Goal: Task Accomplishment & Management: Use online tool/utility

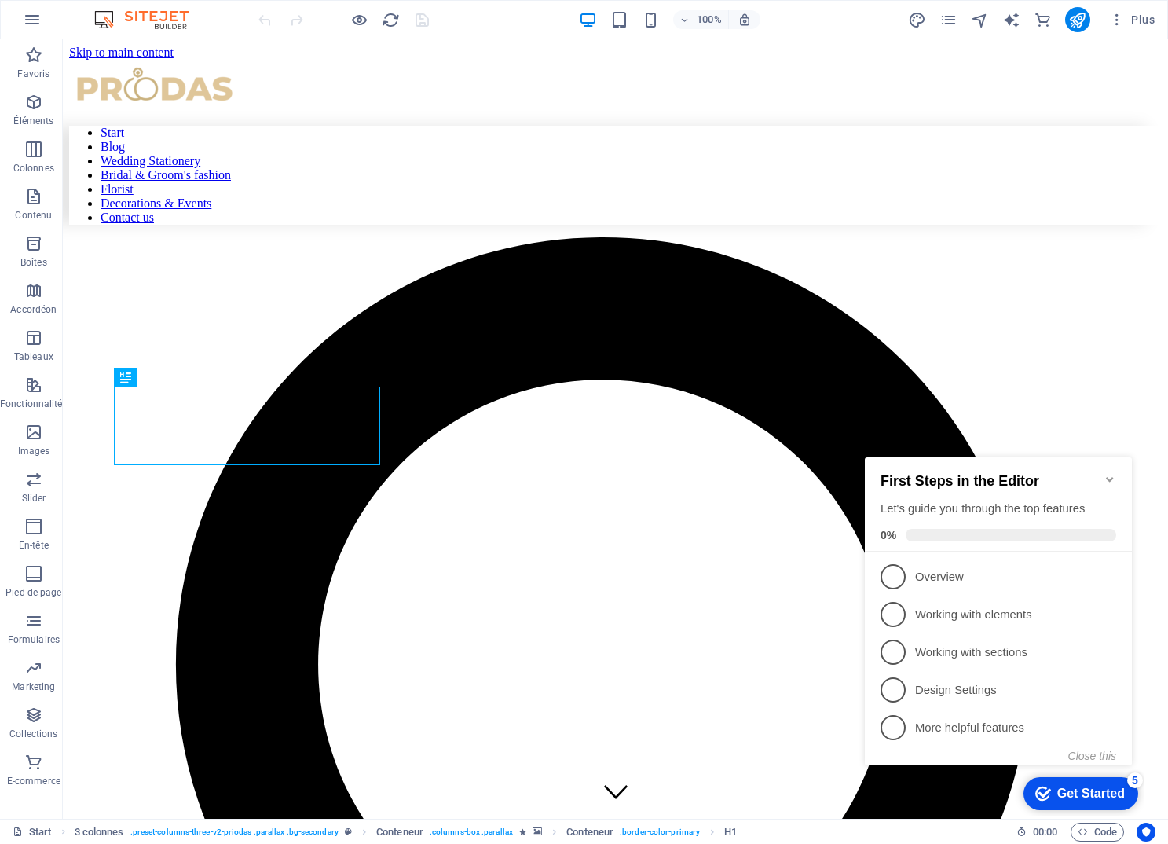
scroll to position [565, 0]
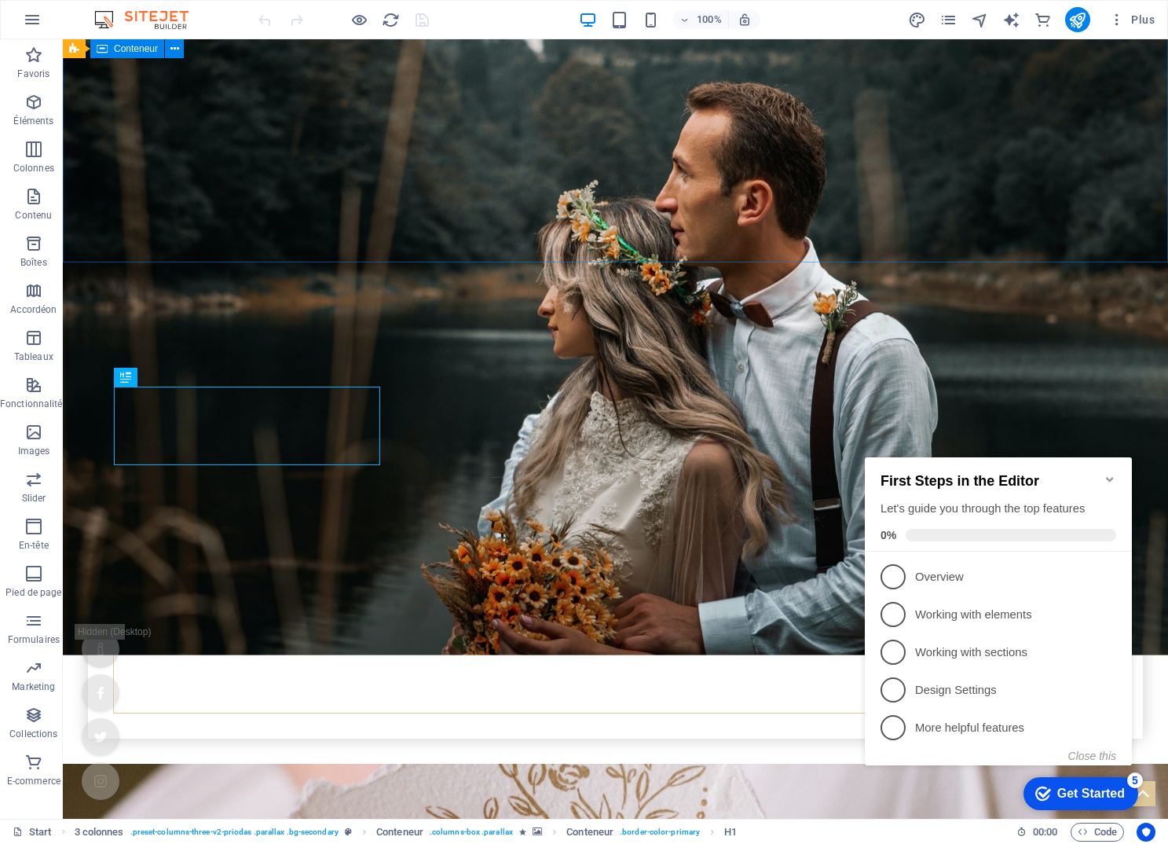
click at [346, 454] on div "Your wedding planners for your perfect day Learn more" at bounding box center [615, 609] width 1105 height 310
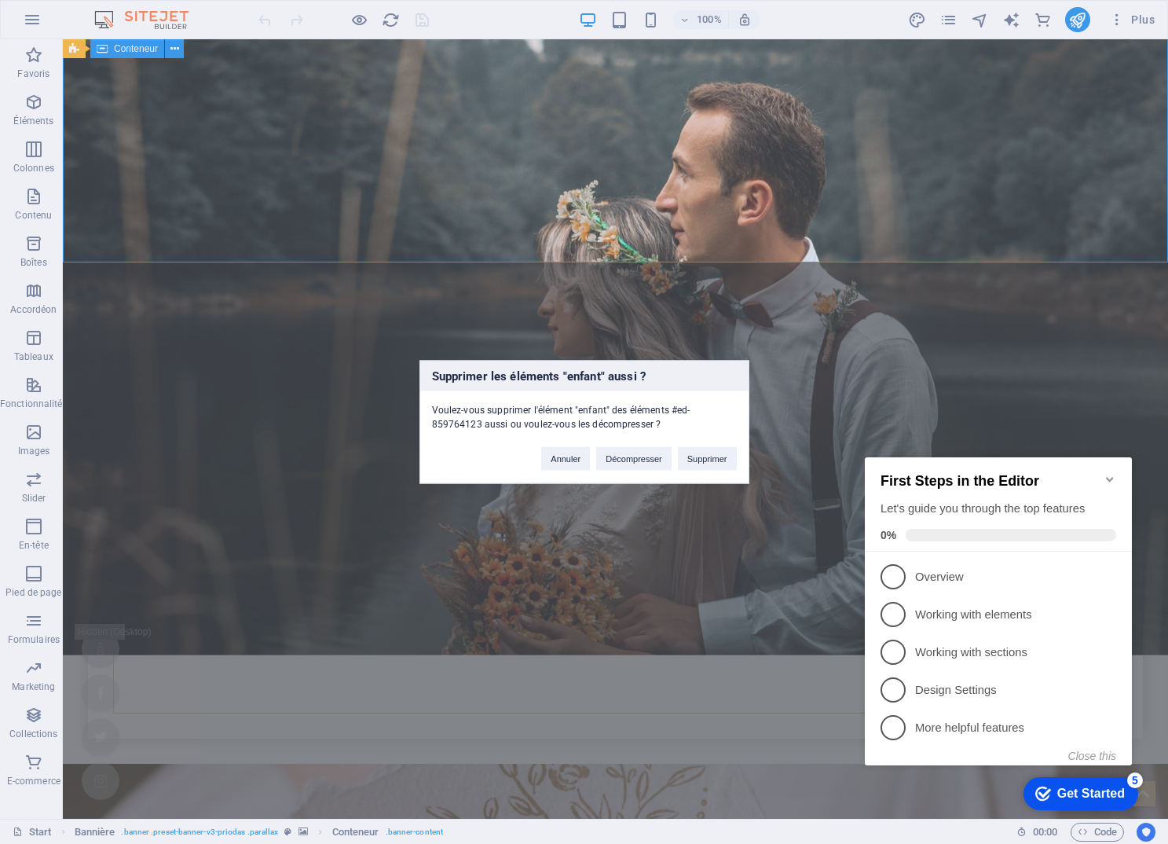
click at [706, 418] on div "Voulez-vous supprimer l'élément "enfant" des éléments #ed-859764123 aussi ou vo…" at bounding box center [584, 411] width 328 height 40
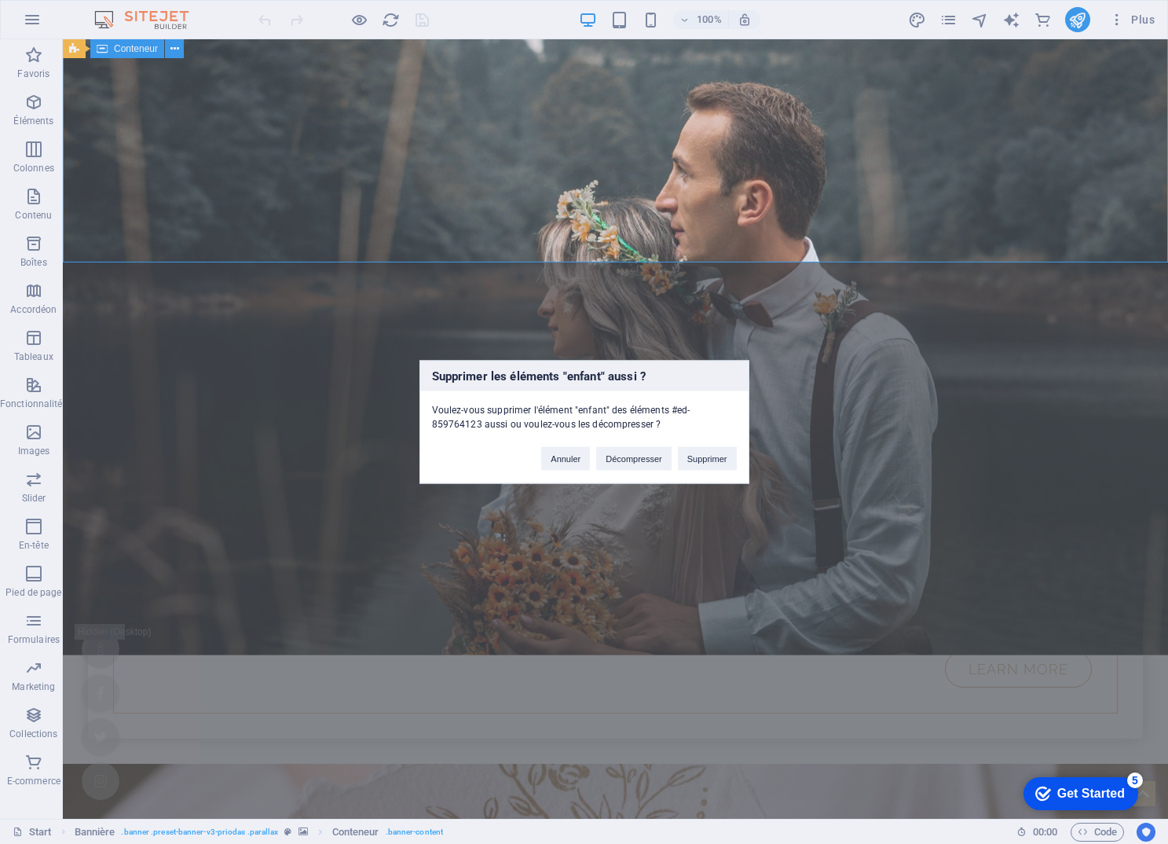
click at [615, 230] on div "Supprimer les éléments "enfant" aussi ? Voulez-vous supprimer l'élément "enfant…" at bounding box center [584, 422] width 1168 height 844
click at [616, 230] on div "Supprimer les éléments "enfant" aussi ? Voulez-vous supprimer l'élément "enfant…" at bounding box center [584, 422] width 1168 height 844
click at [553, 148] on div "Supprimer les éléments "enfant" aussi ? Voulez-vous supprimer l'élément "enfant…" at bounding box center [584, 422] width 1168 height 844
click at [560, 464] on button "Annuler" at bounding box center [565, 459] width 49 height 24
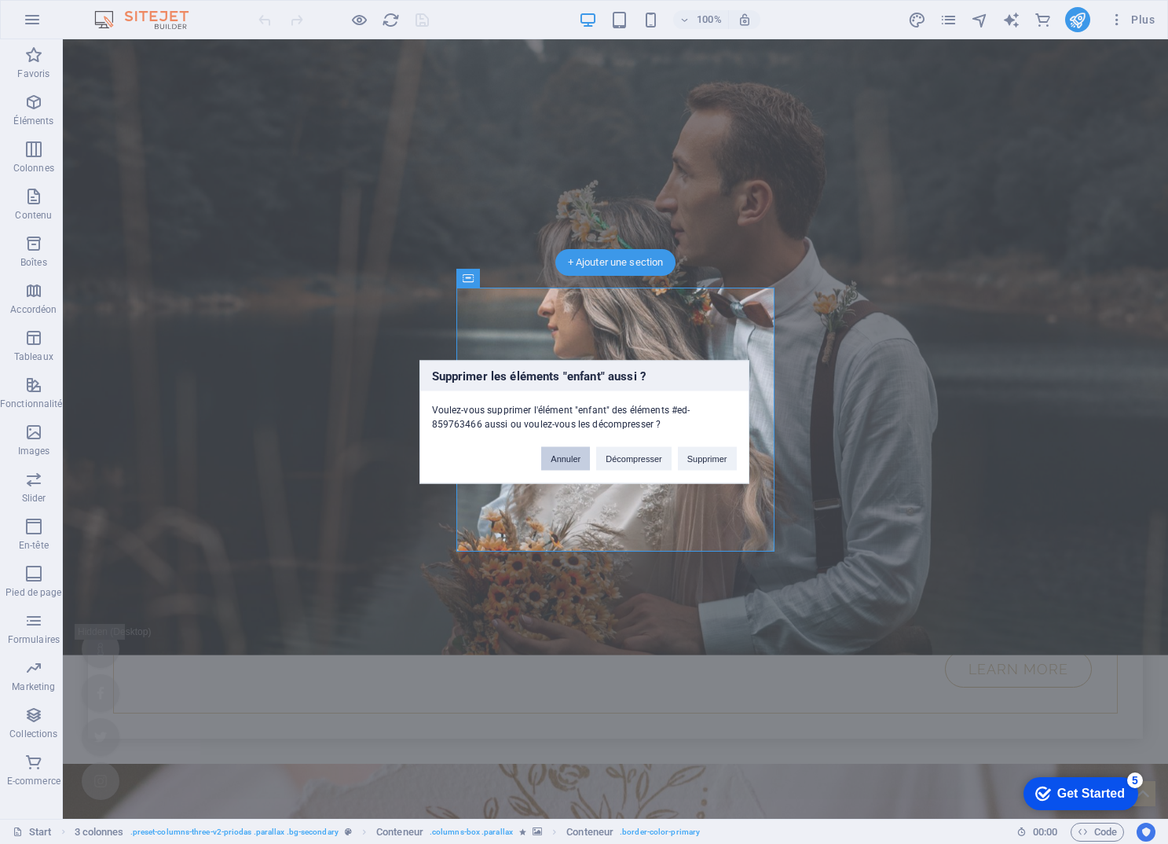
click at [570, 460] on button "Annuler" at bounding box center [565, 459] width 49 height 24
click at [625, 220] on div "Supprimer les éléments "enfant" aussi ? Voulez-vous supprimer l'élément "enfant…" at bounding box center [584, 422] width 1168 height 844
click at [574, 467] on button "Annuler" at bounding box center [565, 459] width 49 height 24
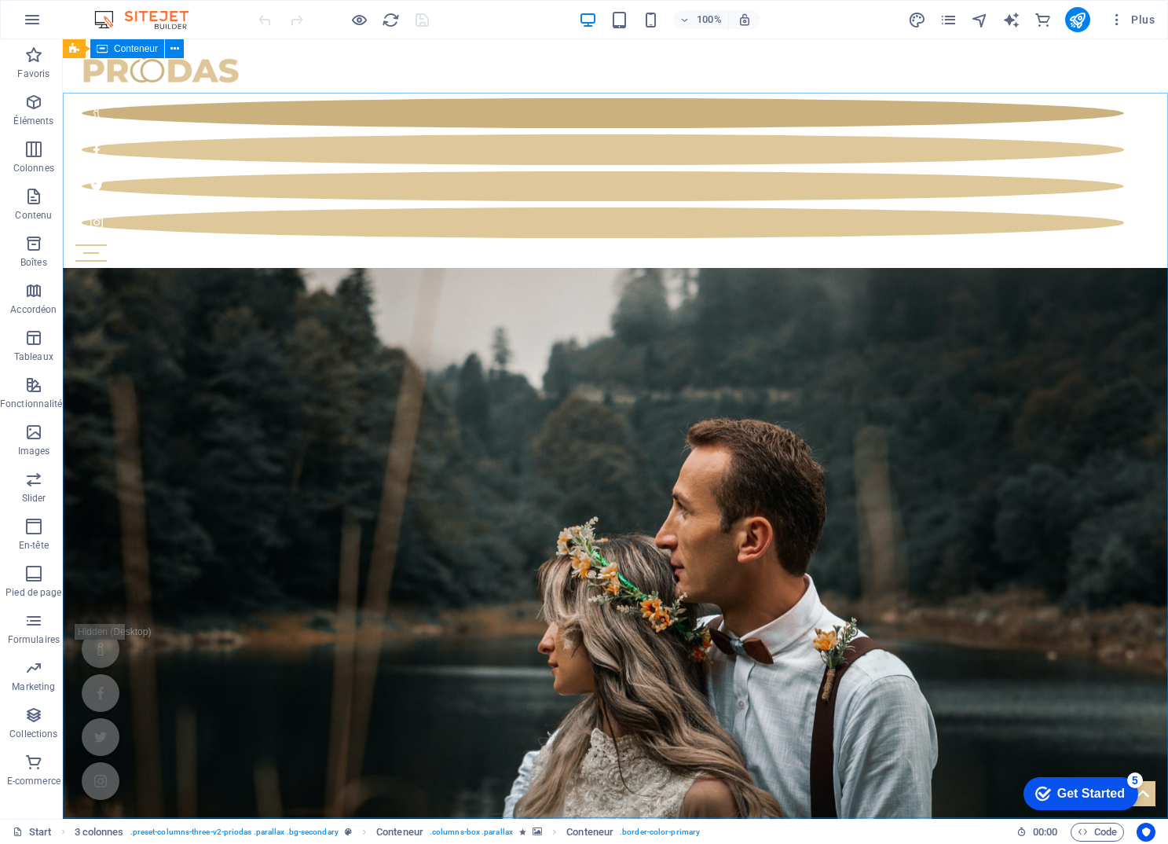
scroll to position [0, 0]
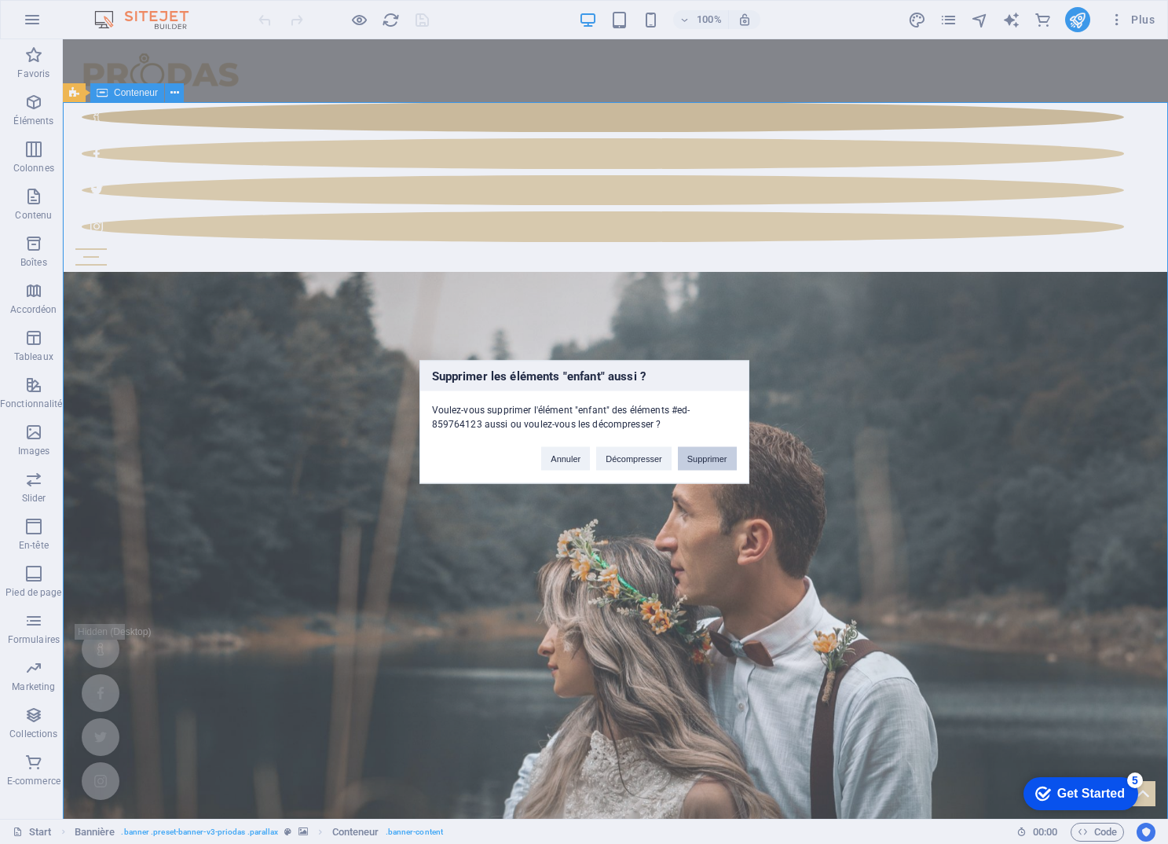
drag, startPoint x: 704, startPoint y: 456, endPoint x: 641, endPoint y: 417, distance: 74.1
click at [704, 456] on button "Supprimer" at bounding box center [707, 459] width 59 height 24
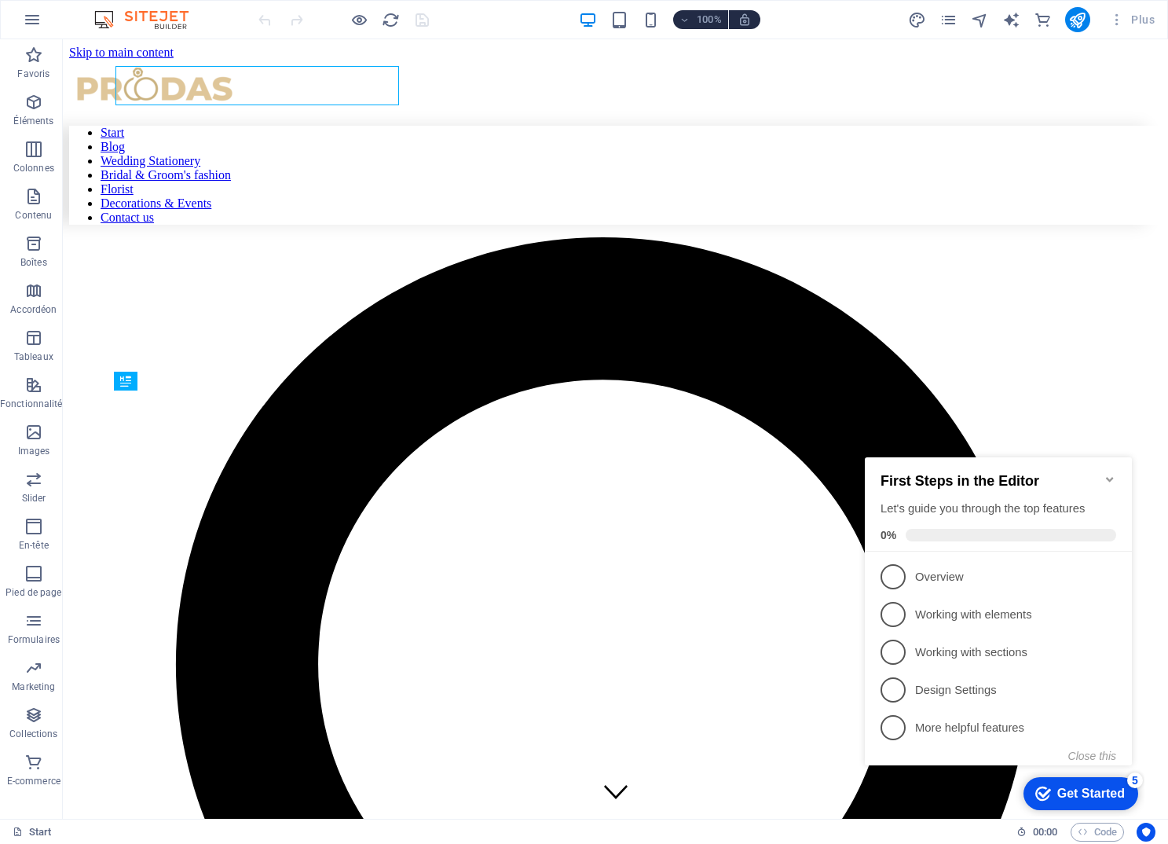
scroll to position [565, 0]
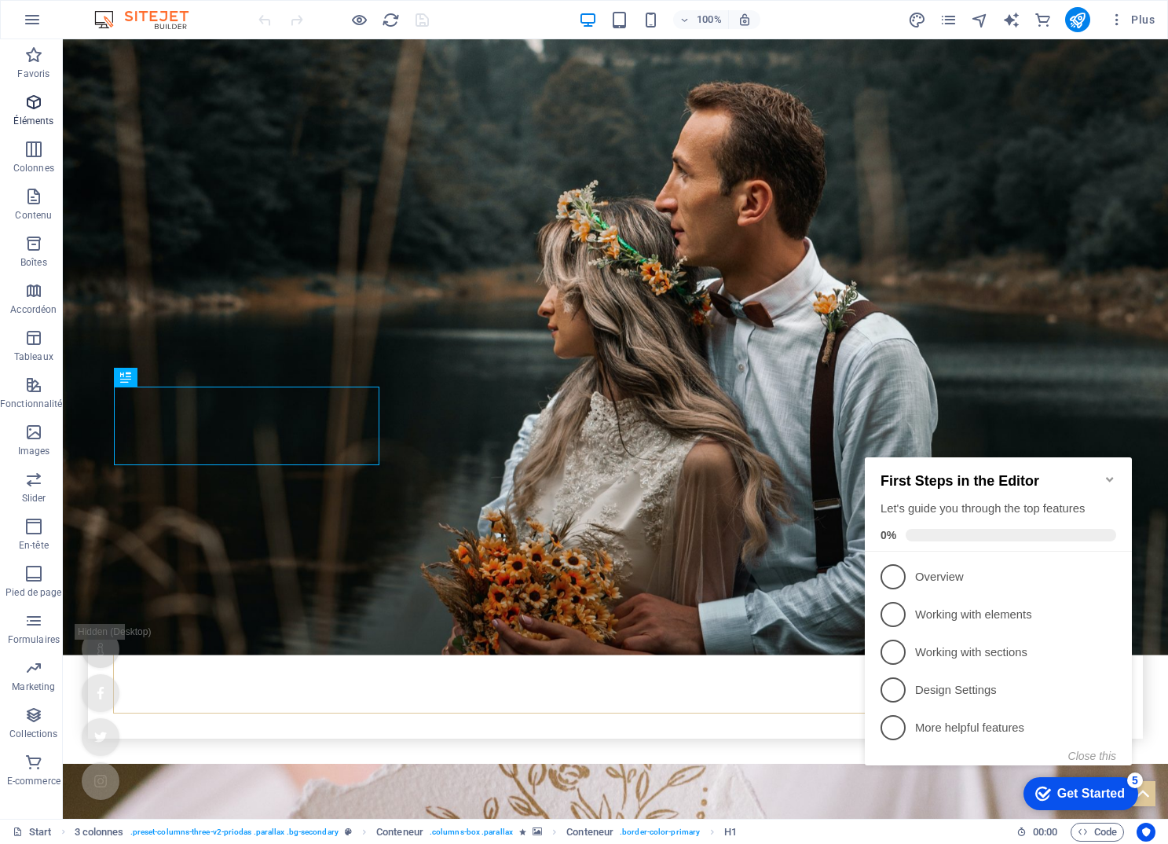
click at [38, 102] on icon "button" at bounding box center [33, 102] width 19 height 19
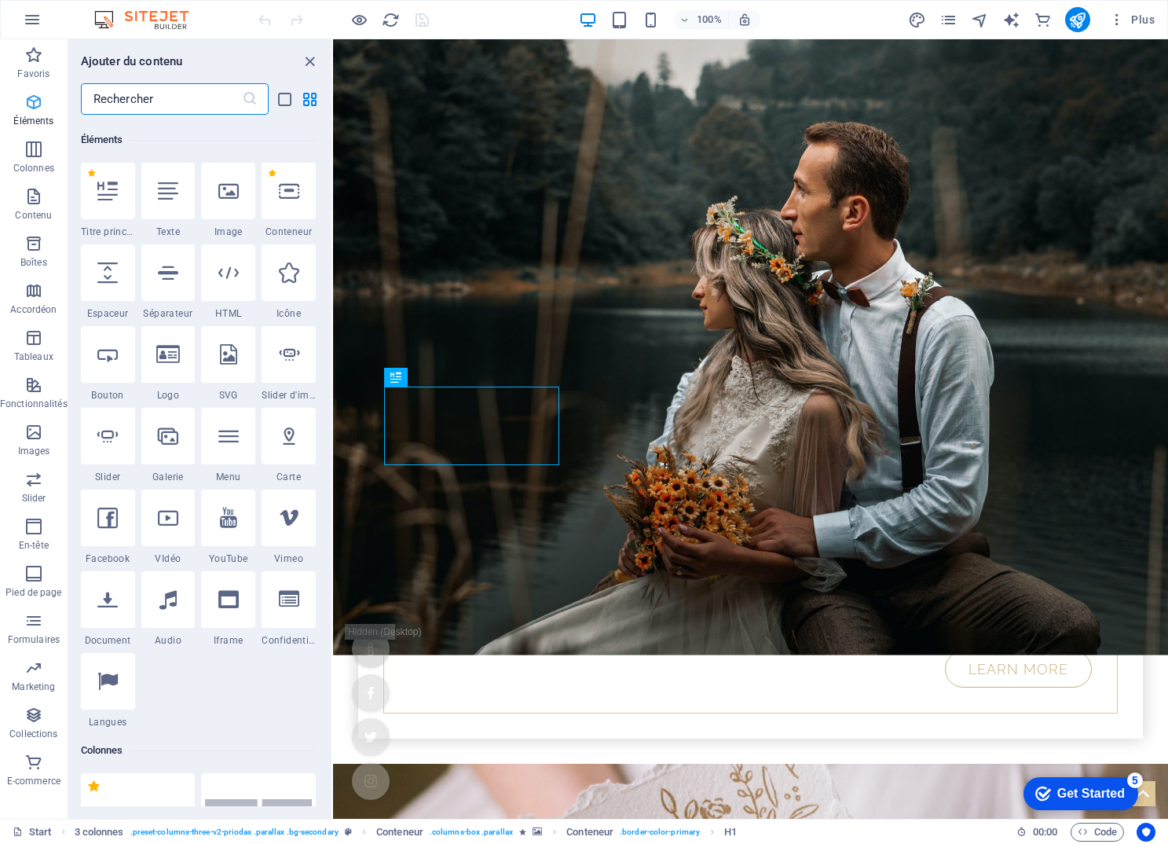
scroll to position [167, 0]
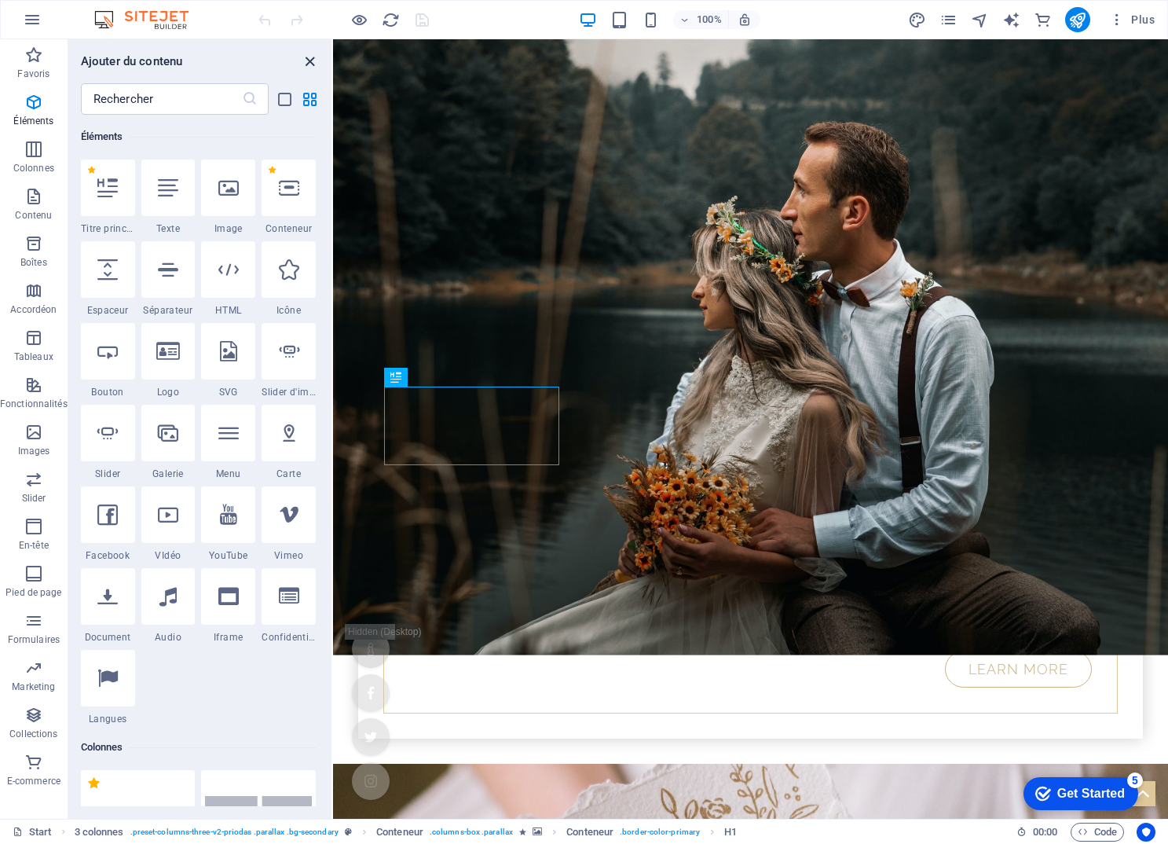
click at [307, 59] on icon "close panel" at bounding box center [310, 62] width 18 height 18
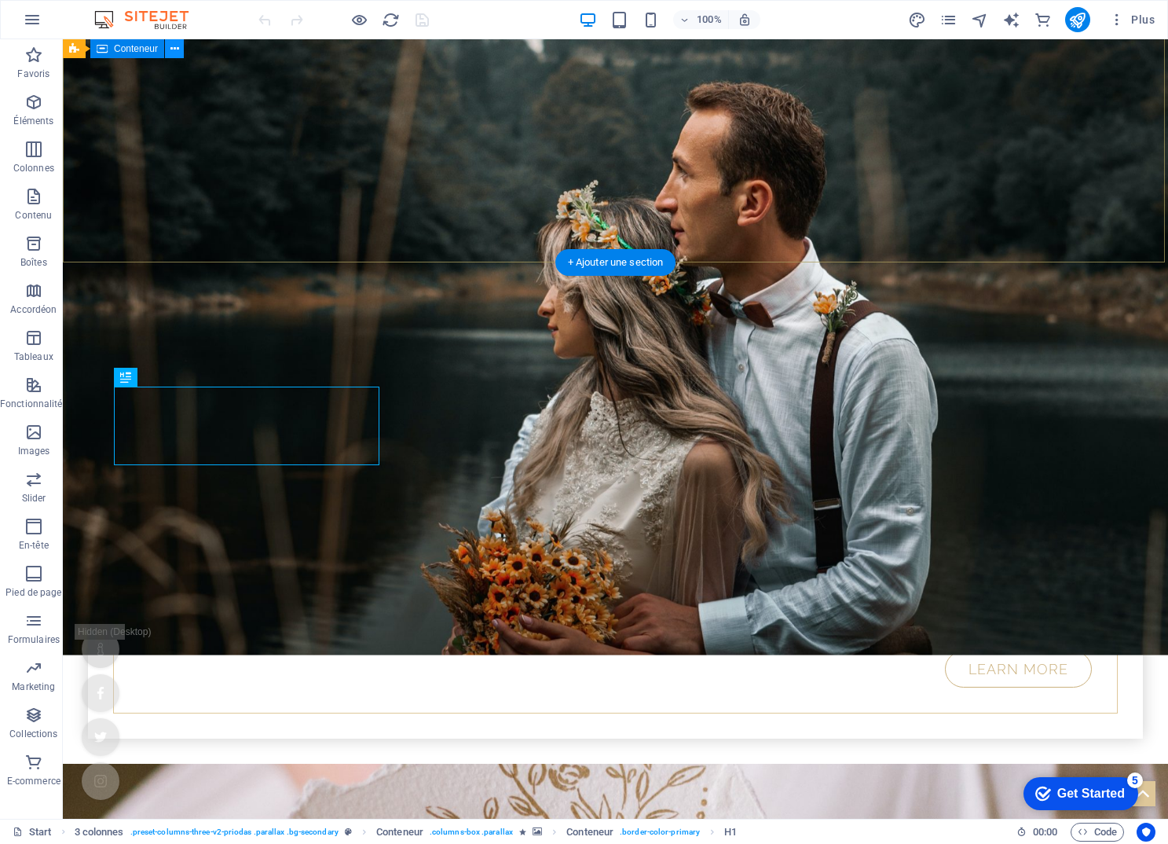
click at [177, 47] on icon at bounding box center [174, 49] width 9 height 16
